Goal: Task Accomplishment & Management: Manage account settings

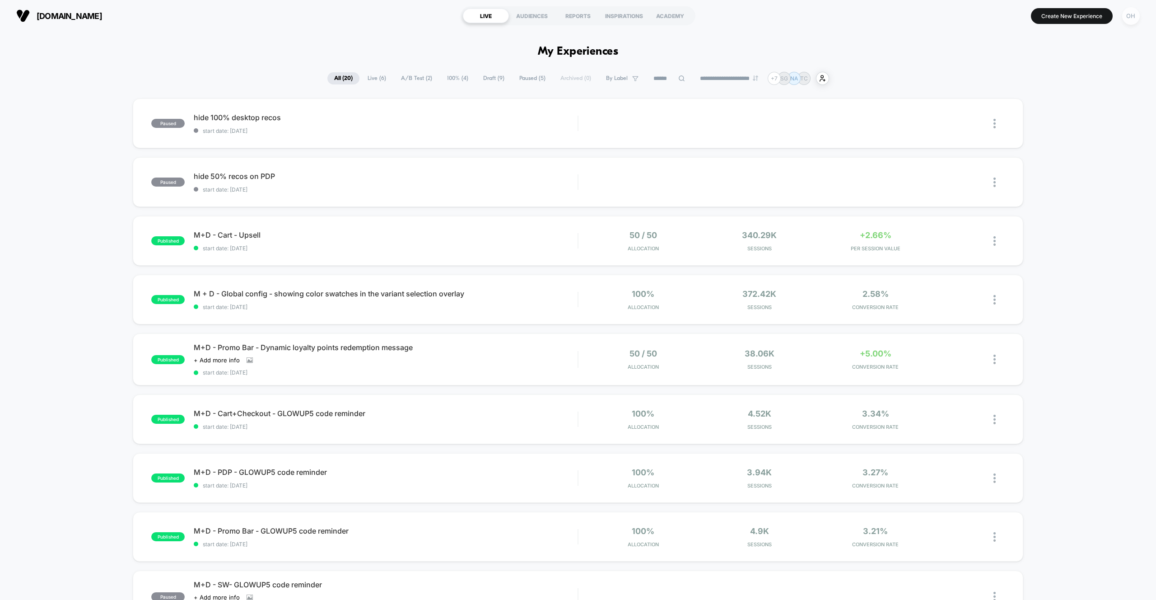
click at [1134, 18] on div "OH" at bounding box center [1131, 16] width 18 height 18
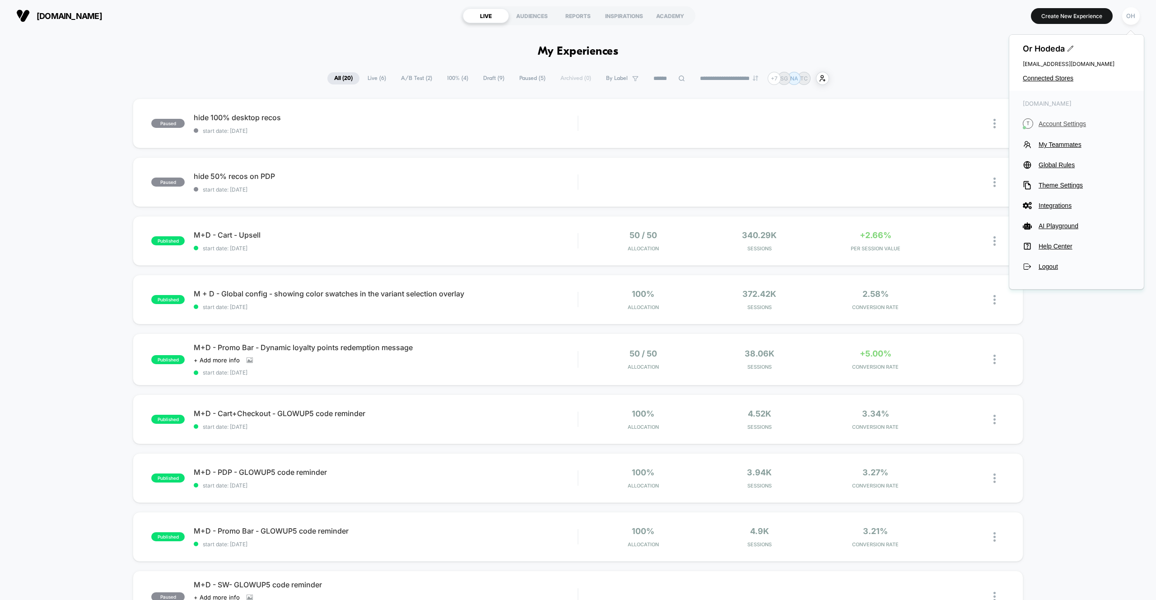
click at [1065, 121] on span "Account Settings" at bounding box center [1084, 123] width 92 height 7
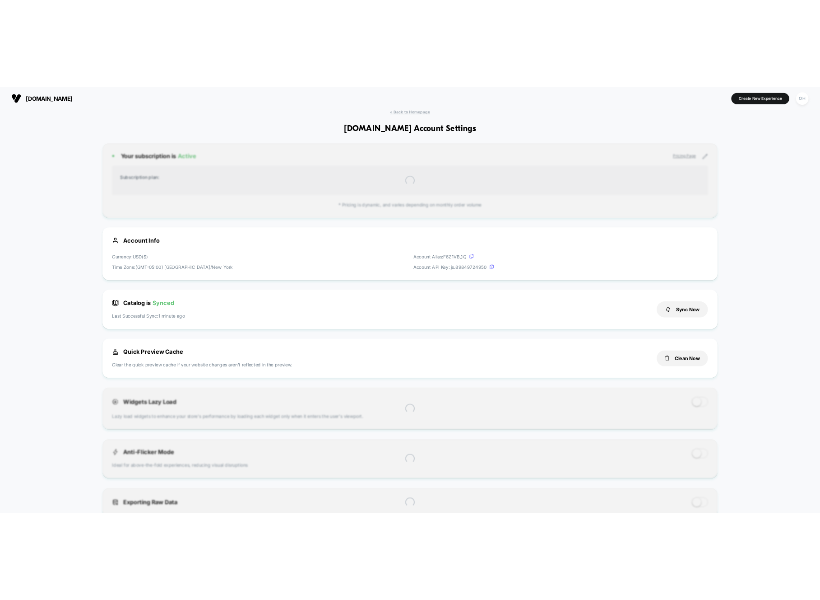
scroll to position [122, 0]
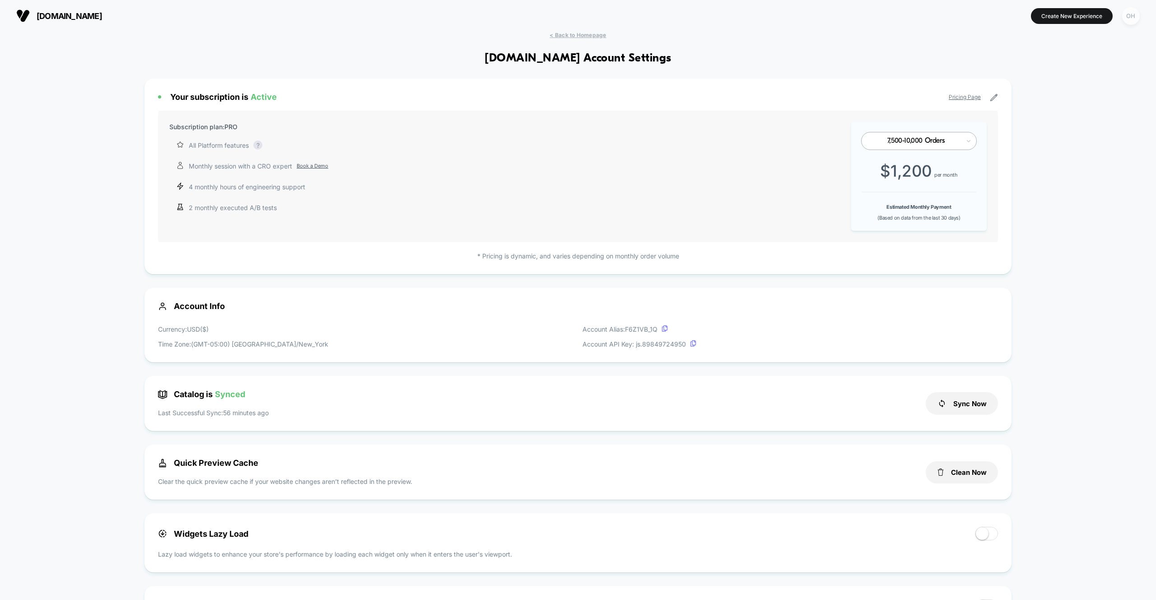
click at [1131, 20] on div "OH" at bounding box center [1131, 16] width 18 height 18
click at [1063, 165] on span "Global Rules" at bounding box center [1084, 164] width 92 height 7
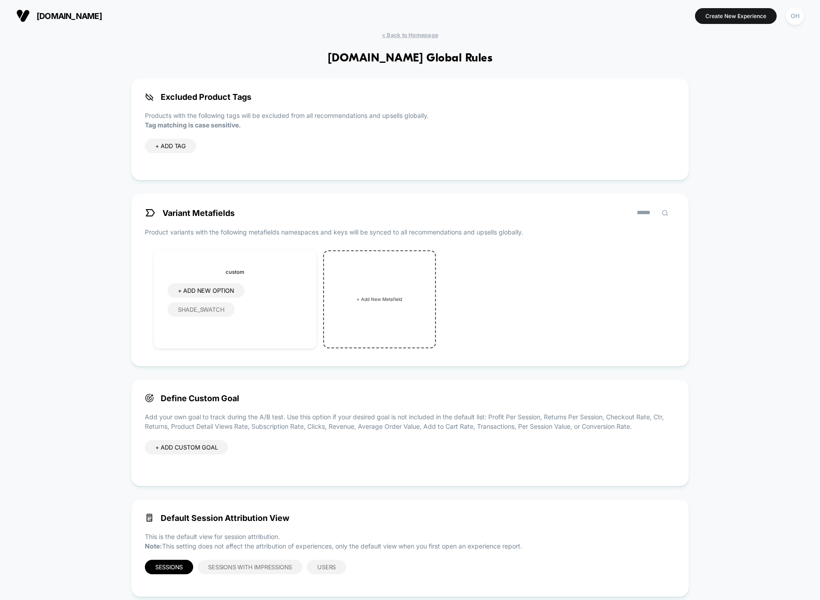
scroll to position [20, 0]
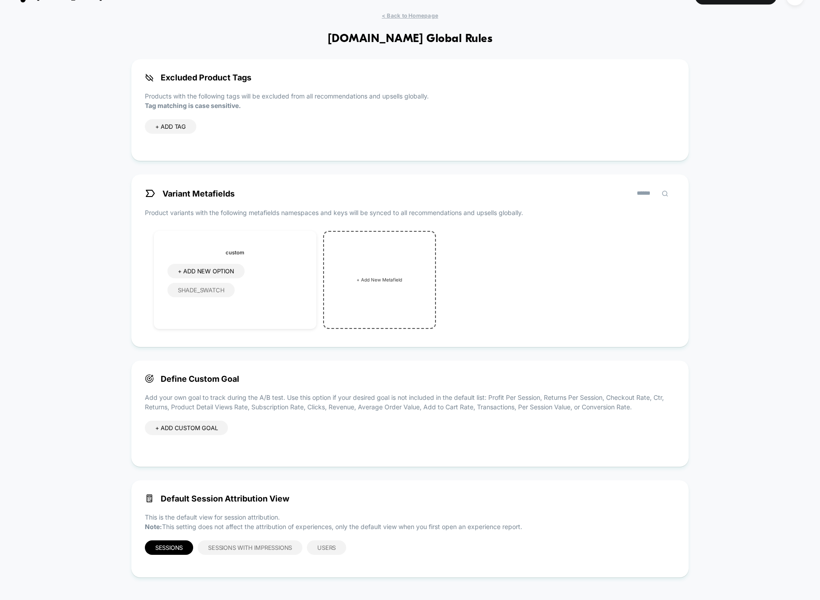
click at [812, 179] on div "< Back to Homepage [DOMAIN_NAME] Global Rules Excluded Product Tags Products wi…" at bounding box center [410, 301] width 820 height 578
